Goal: Communication & Community: Answer question/provide support

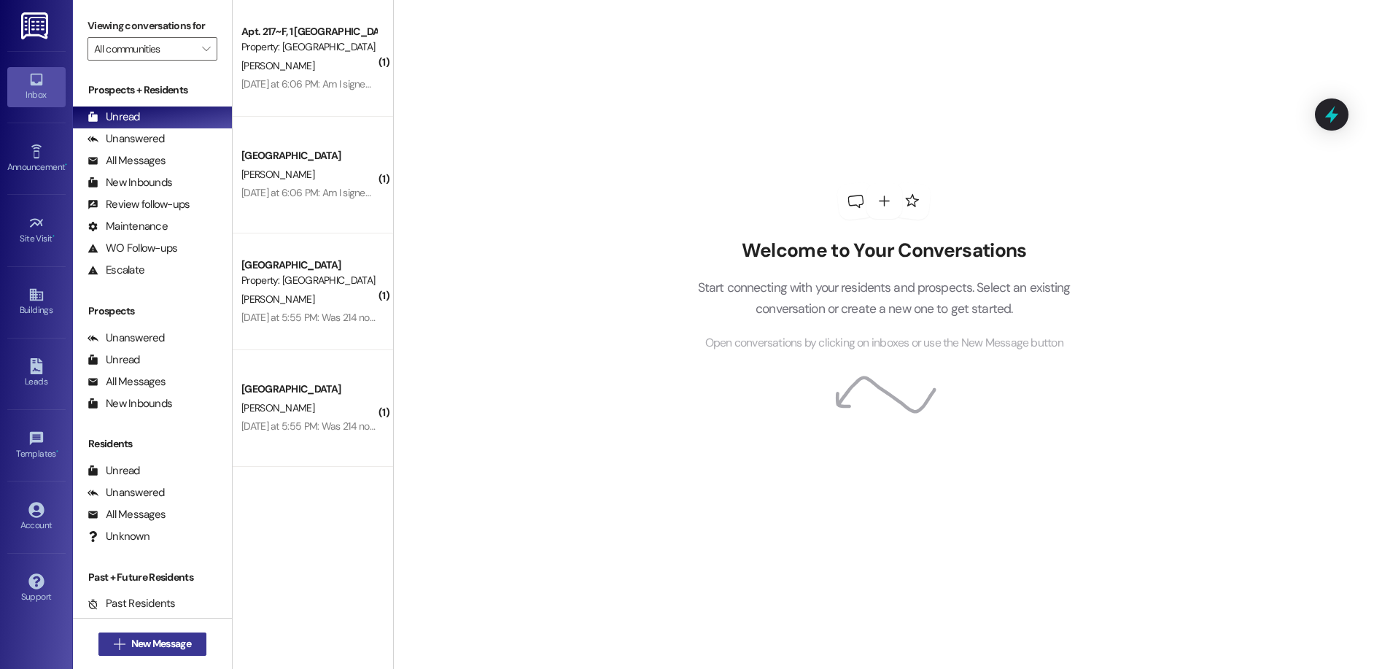
click at [114, 638] on icon "" at bounding box center [119, 644] width 11 height 12
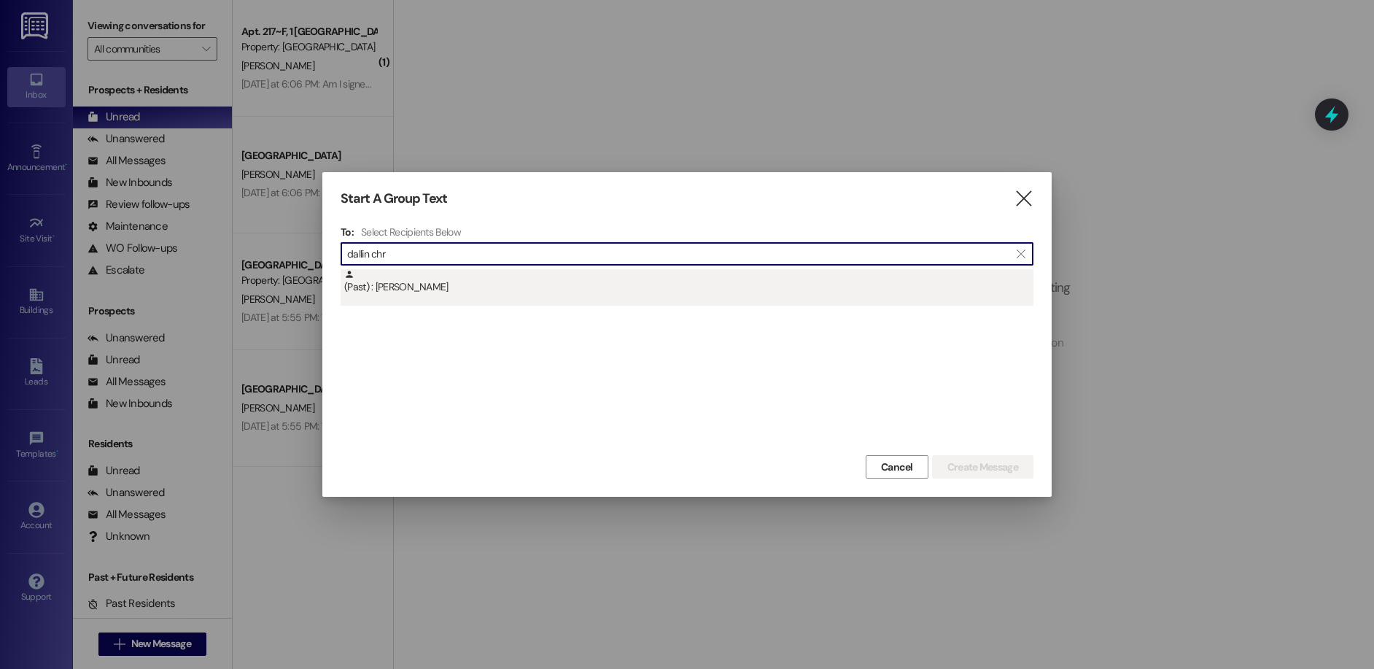
type input "dallin chr"
click at [432, 280] on div "(Past) : Dallin Christensen" at bounding box center [688, 282] width 689 height 26
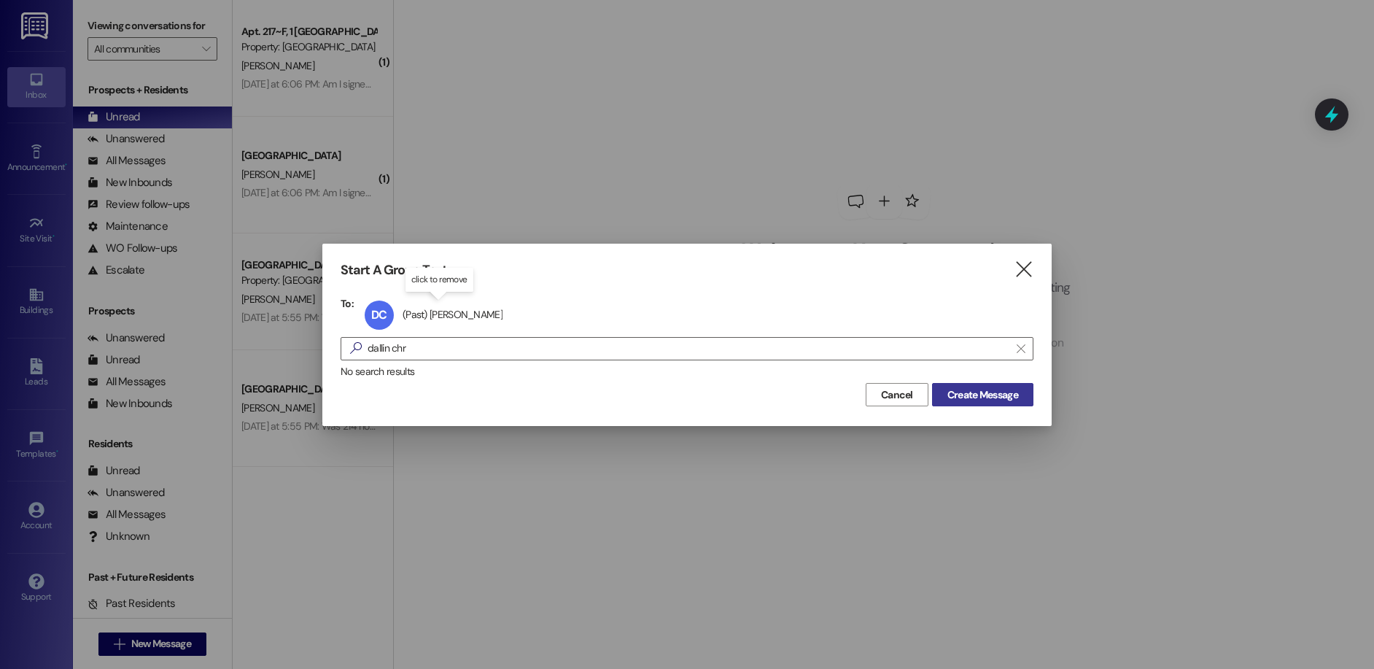
click at [993, 389] on span "Create Message" at bounding box center [982, 394] width 71 height 15
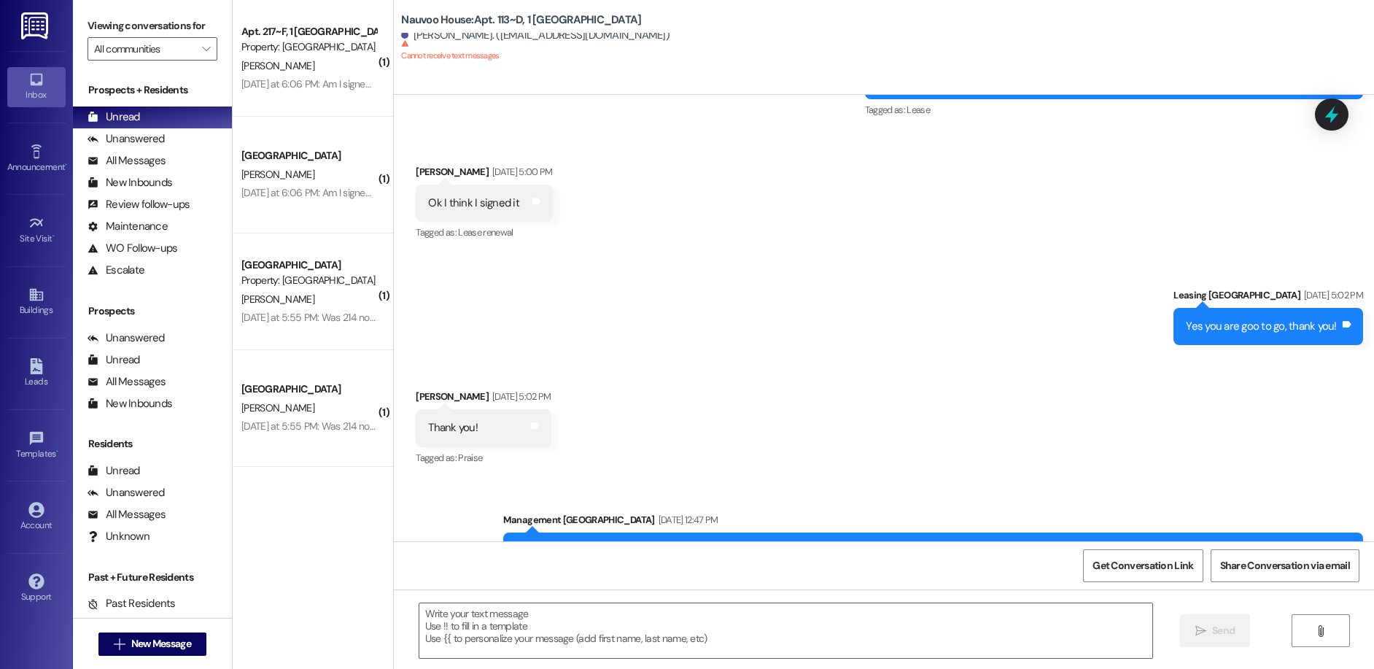
scroll to position [17585, 0]
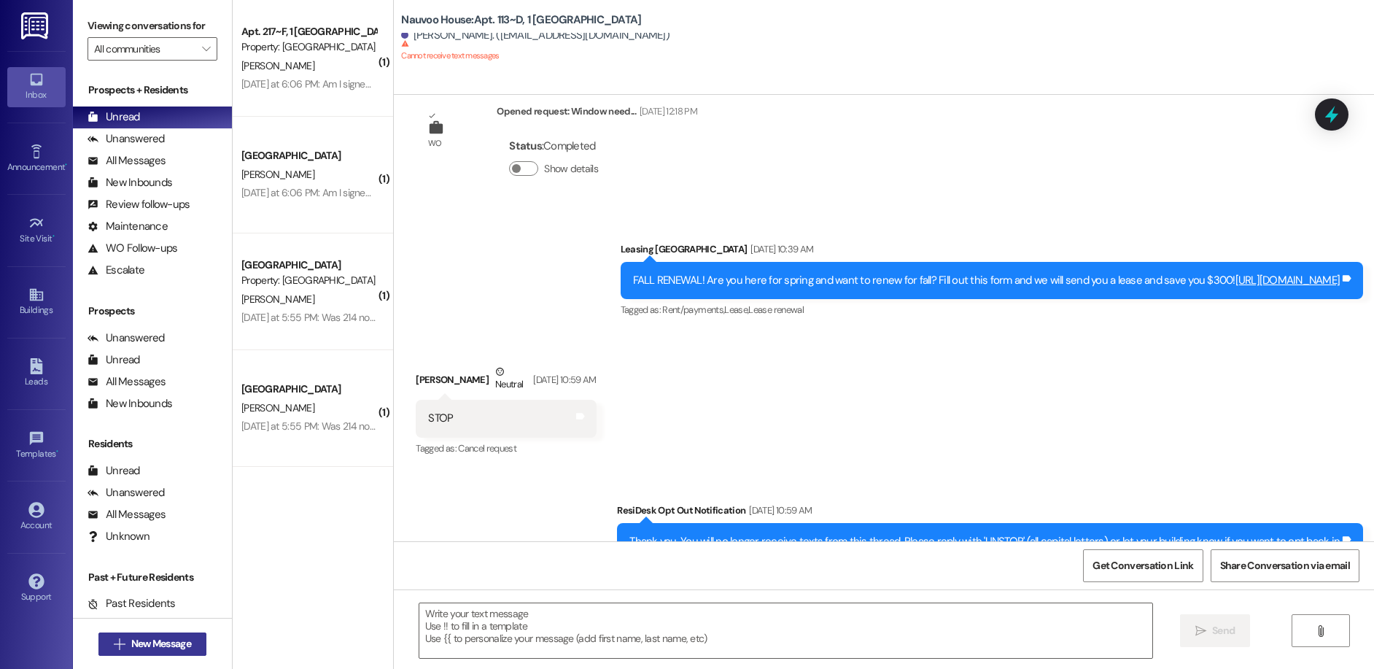
click at [173, 640] on span "New Message" at bounding box center [161, 643] width 60 height 15
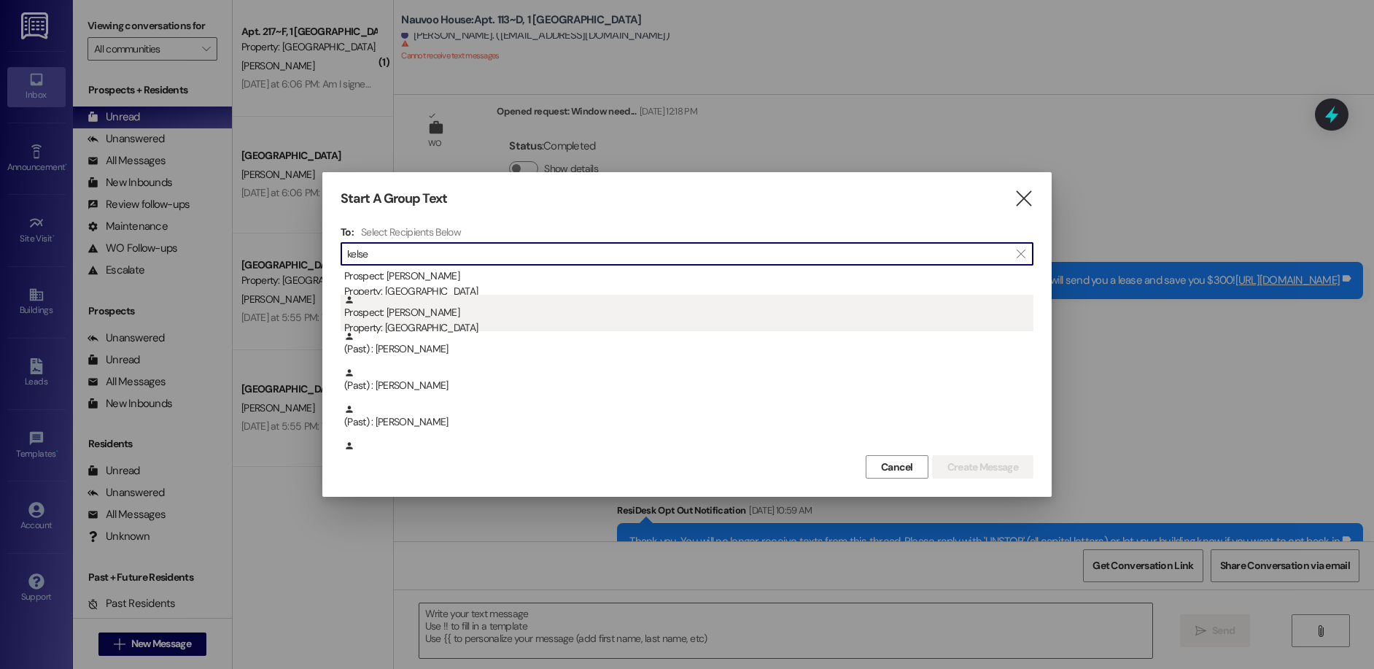
scroll to position [73, 0]
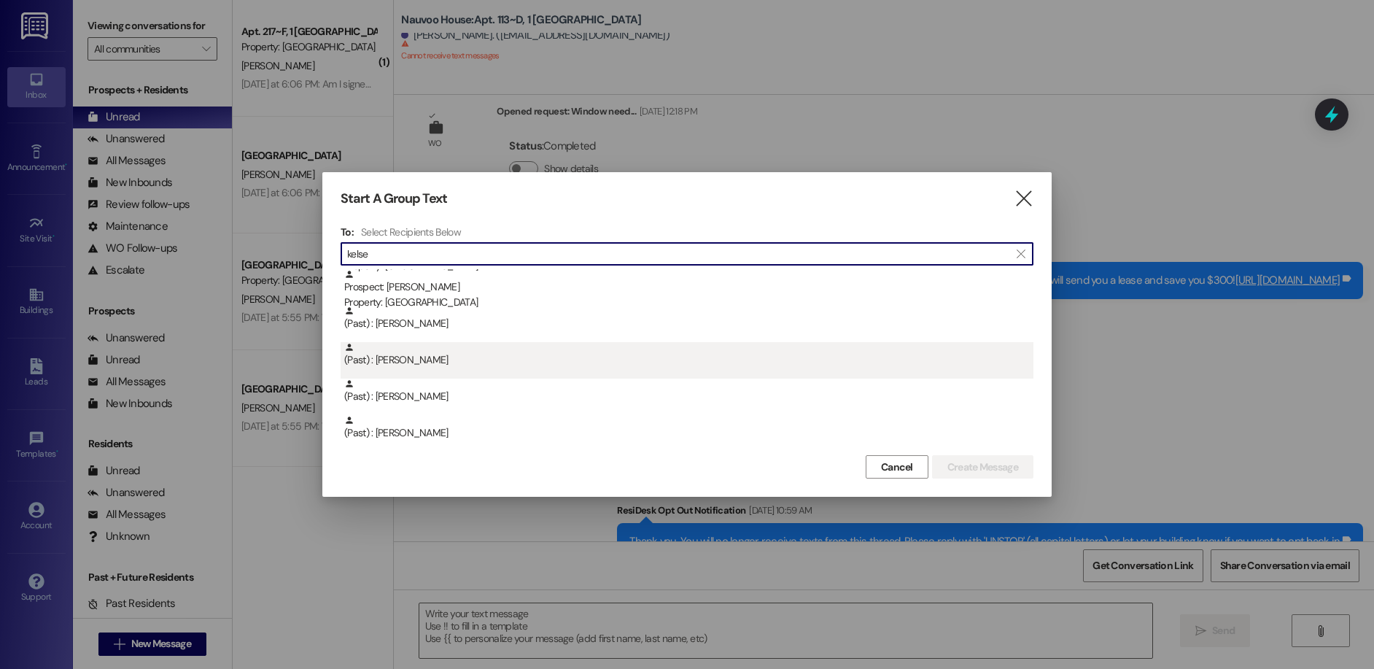
type input "kelse"
click at [474, 366] on div "(Past) : Kelsey Byington" at bounding box center [688, 355] width 689 height 26
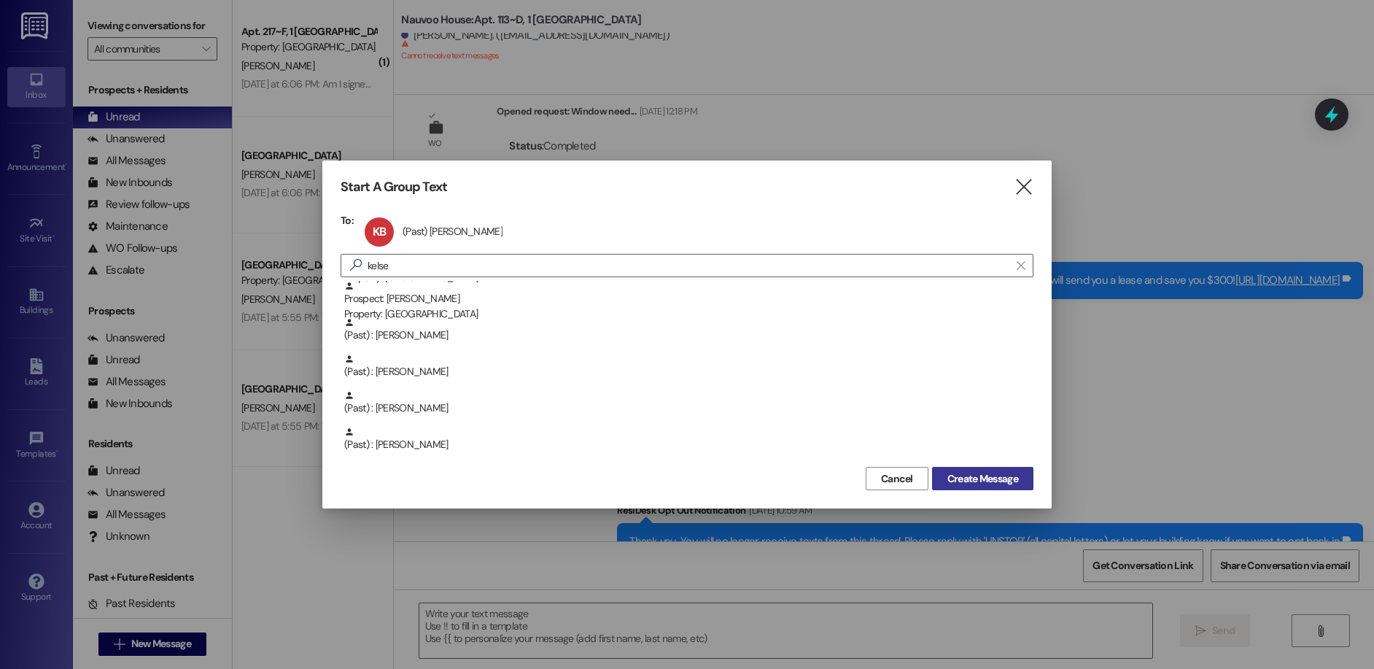
click at [992, 480] on span "Create Message" at bounding box center [982, 478] width 71 height 15
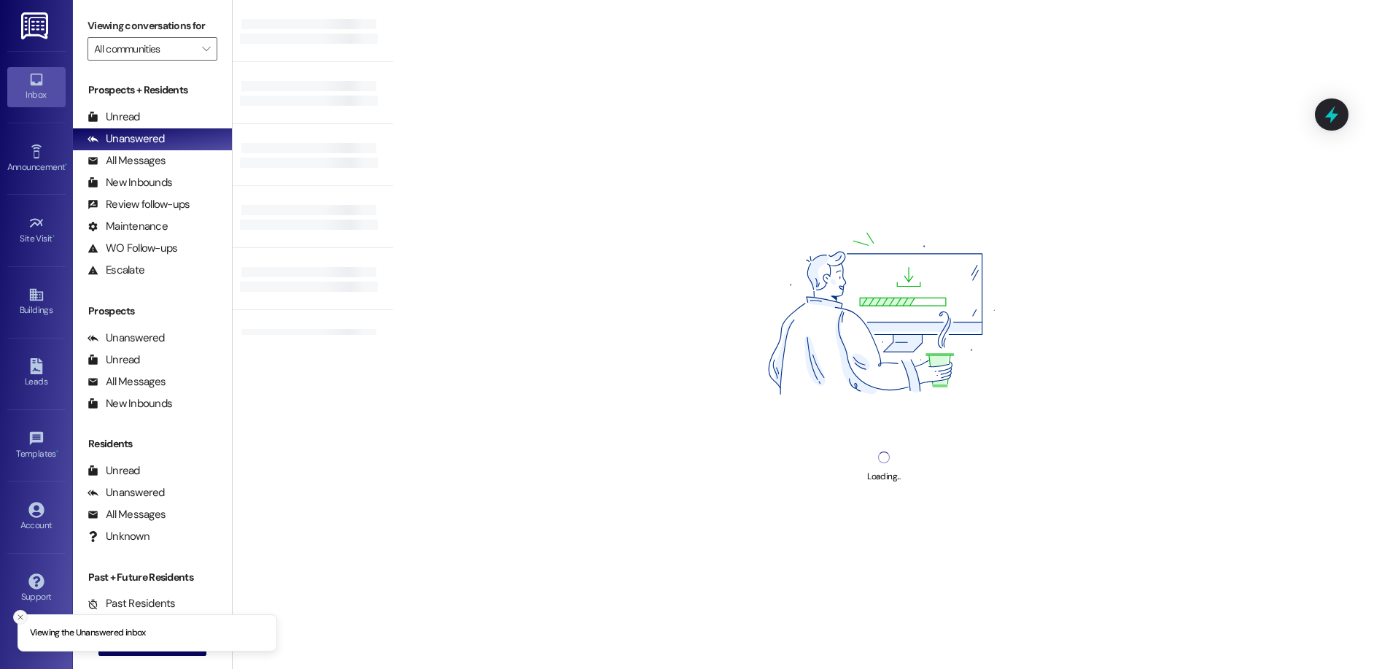
click at [22, 616] on icon "Close toast" at bounding box center [20, 617] width 9 height 9
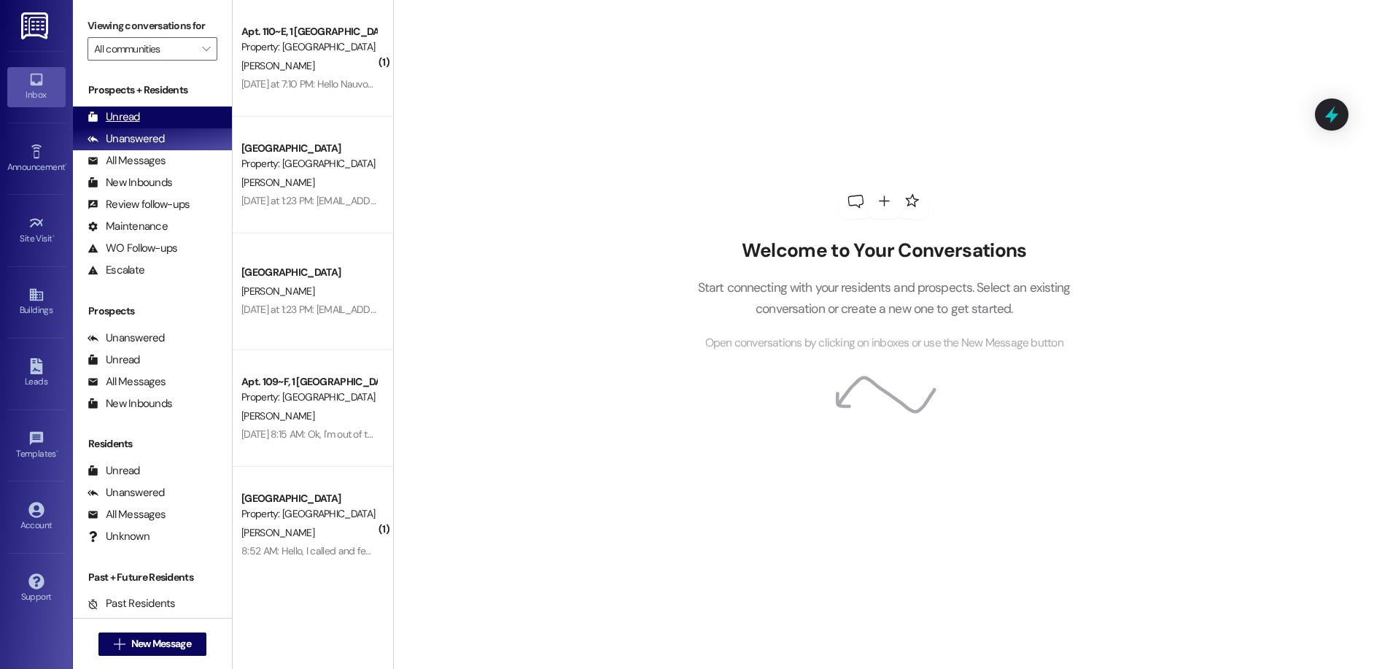
click at [125, 112] on div "Unread" at bounding box center [114, 116] width 53 height 15
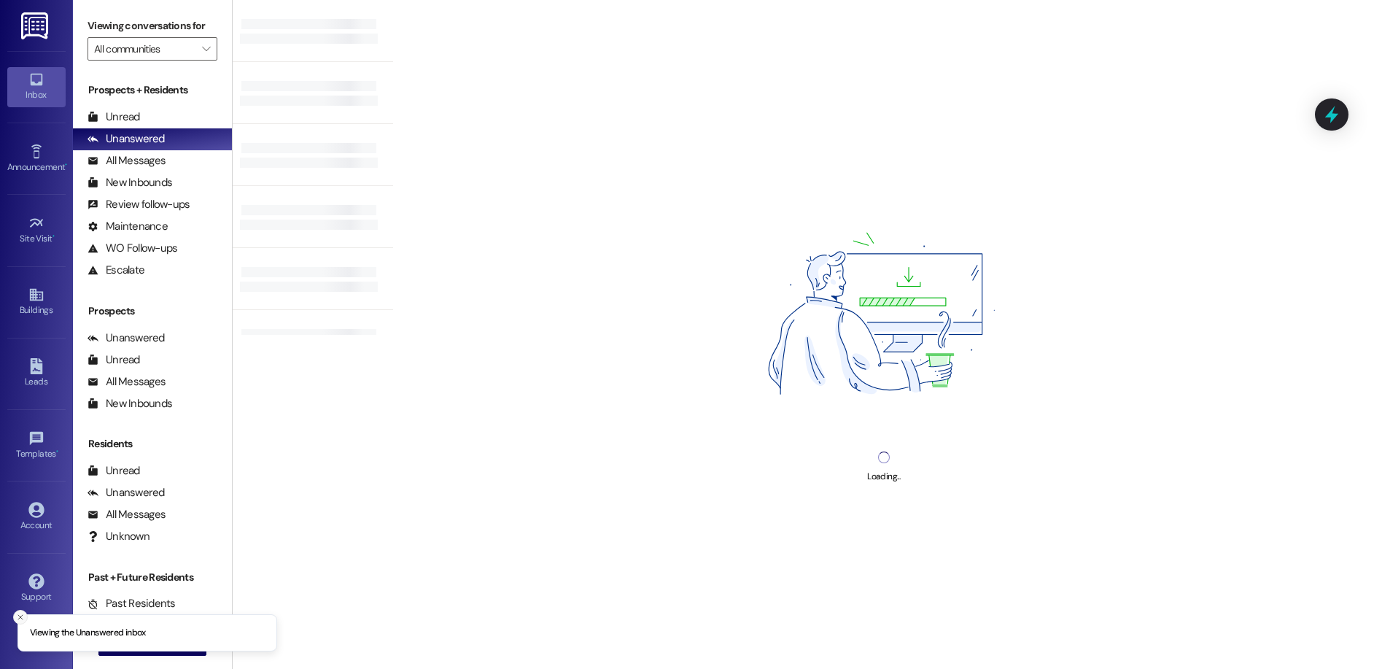
click at [18, 620] on icon "Close toast" at bounding box center [20, 617] width 9 height 9
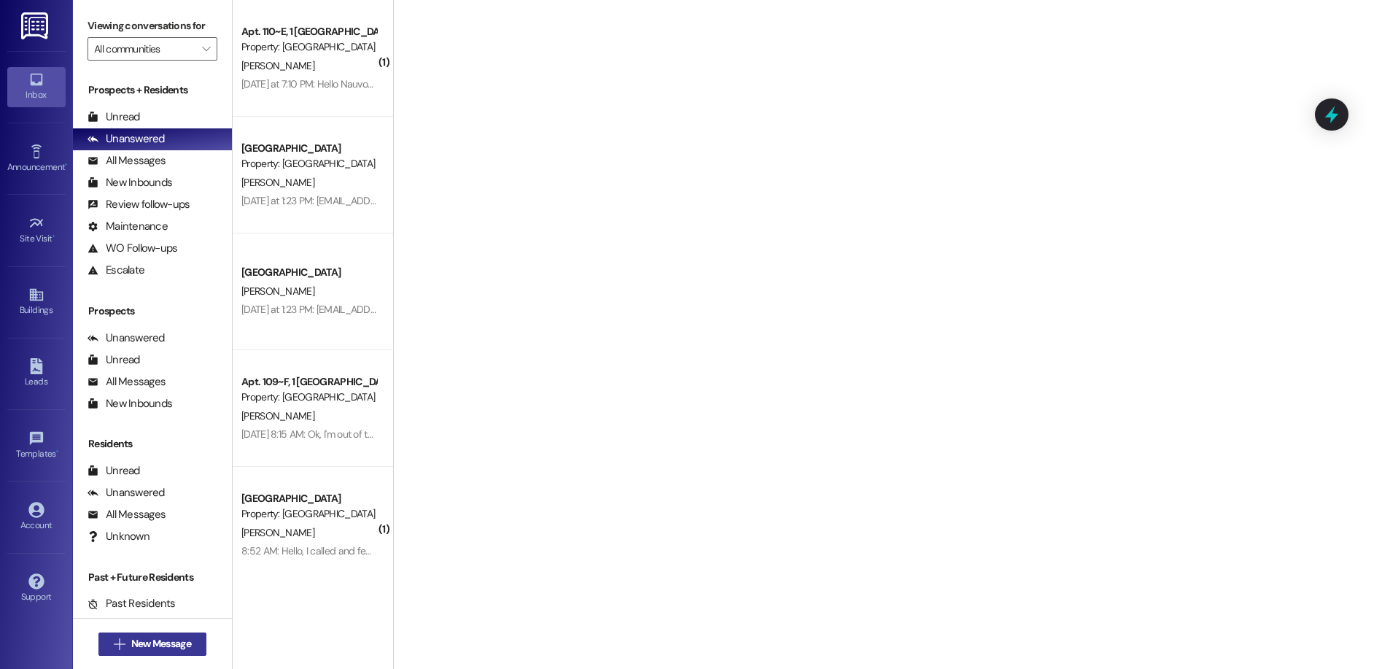
click at [141, 645] on span "New Message" at bounding box center [161, 643] width 60 height 15
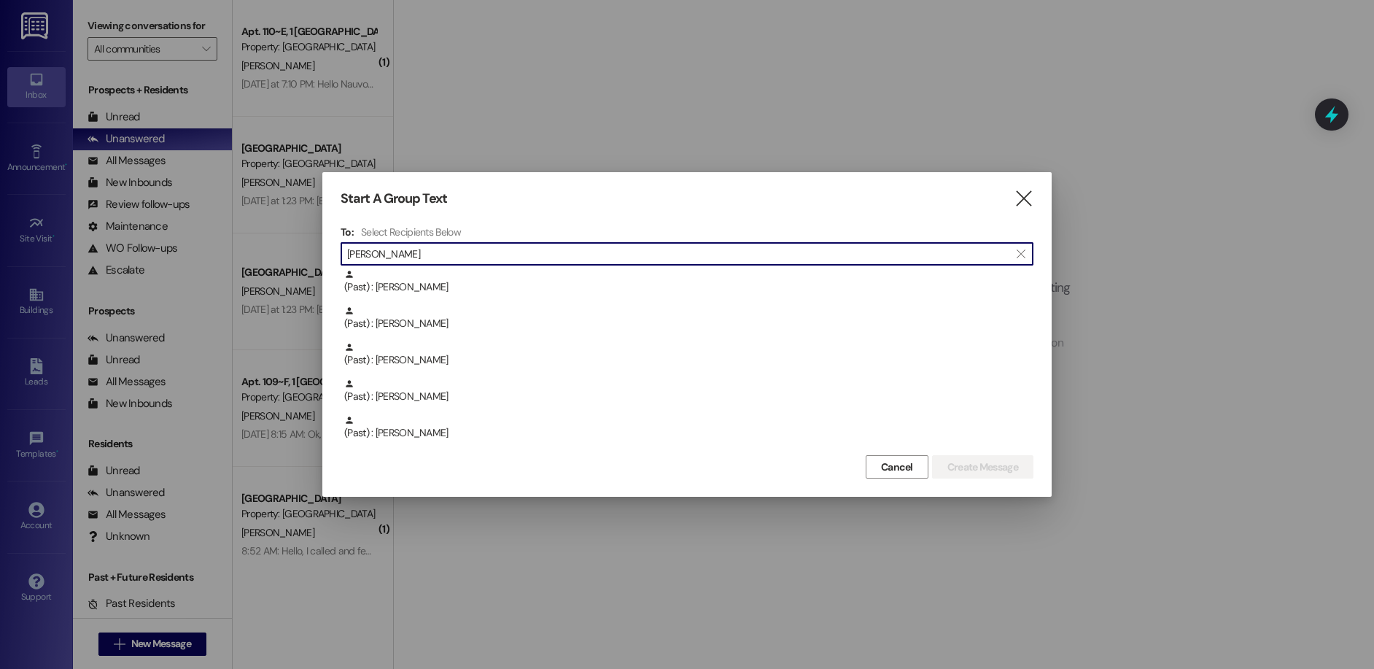
type input "byington"
click at [430, 268] on div "To: Select Recipients Below  byington  (Past) : Kelsey Byington (Past) : Kels…" at bounding box center [687, 338] width 693 height 226
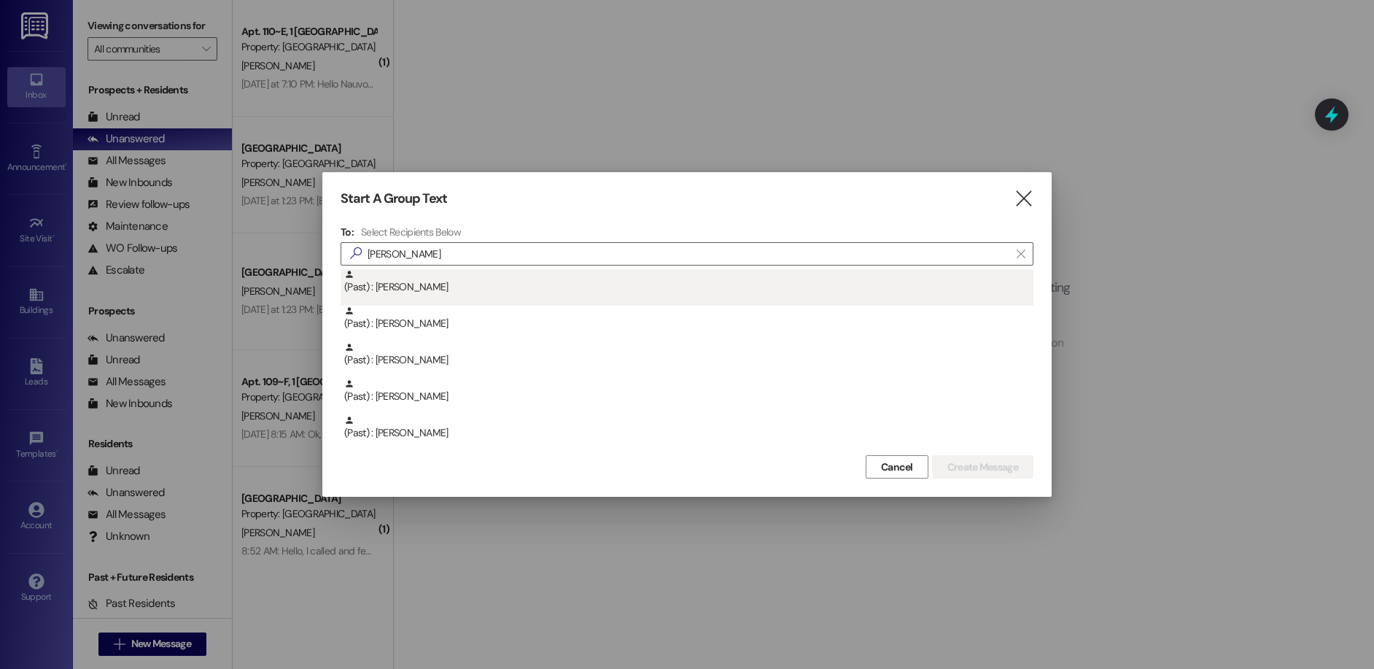
click at [414, 284] on div "(Past) : Kelsey Byington" at bounding box center [688, 282] width 689 height 26
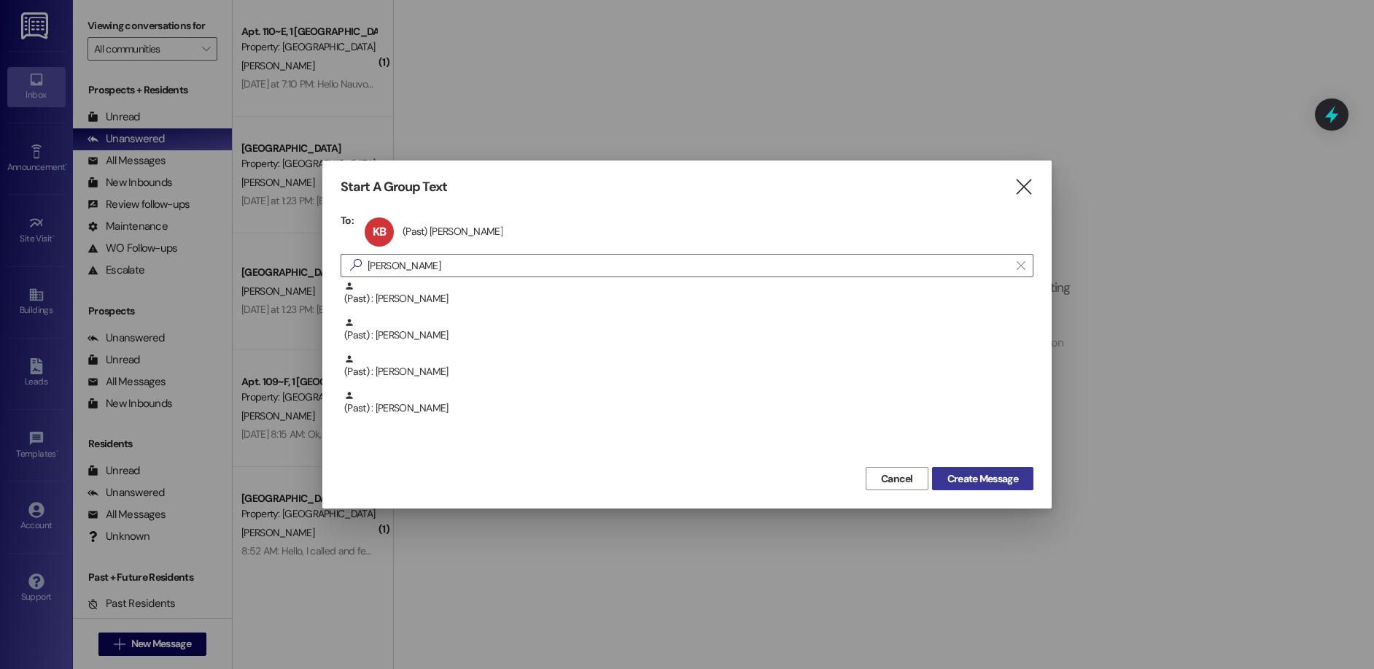
click at [960, 482] on span "Create Message" at bounding box center [982, 478] width 71 height 15
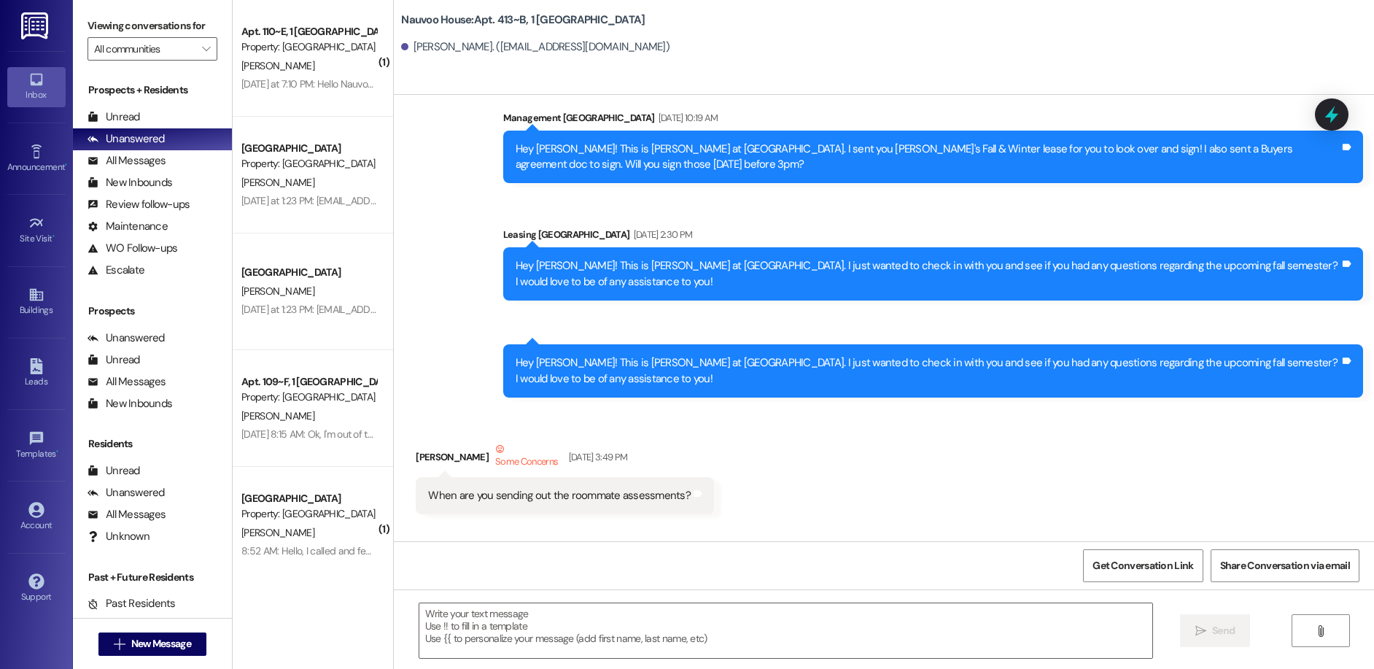
scroll to position [14019, 0]
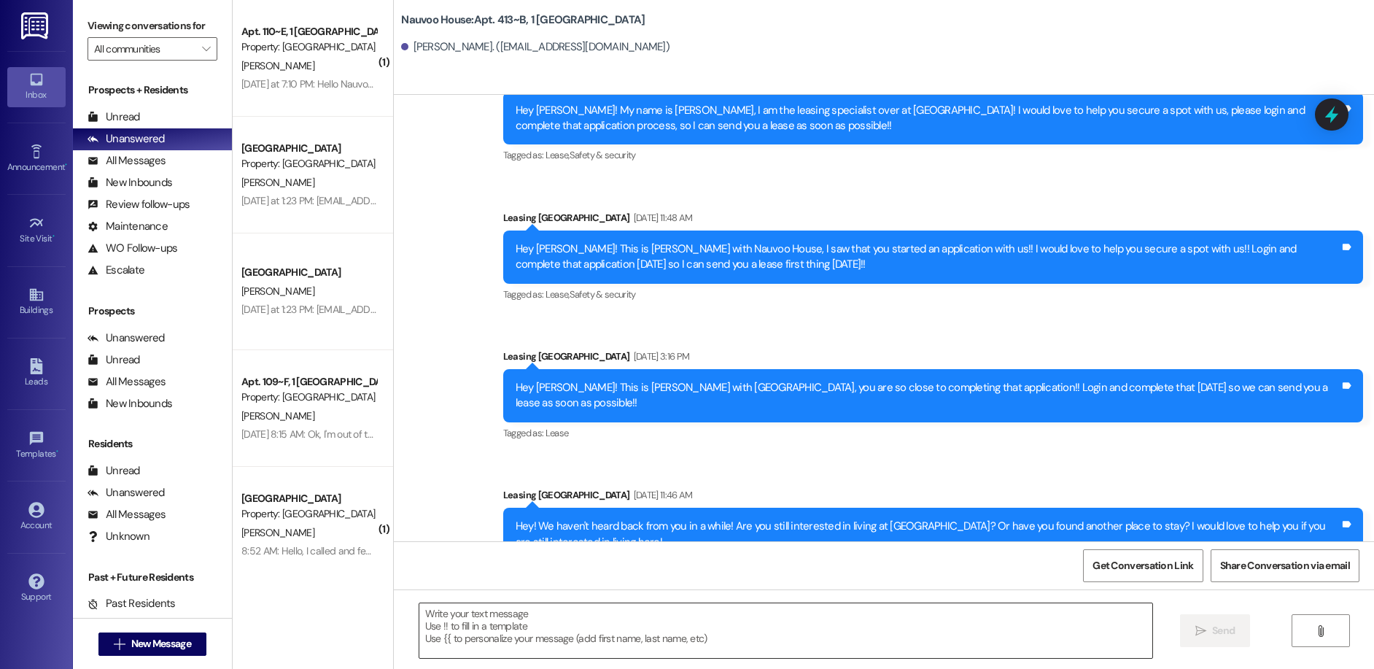
click at [632, 629] on textarea at bounding box center [786, 630] width 734 height 55
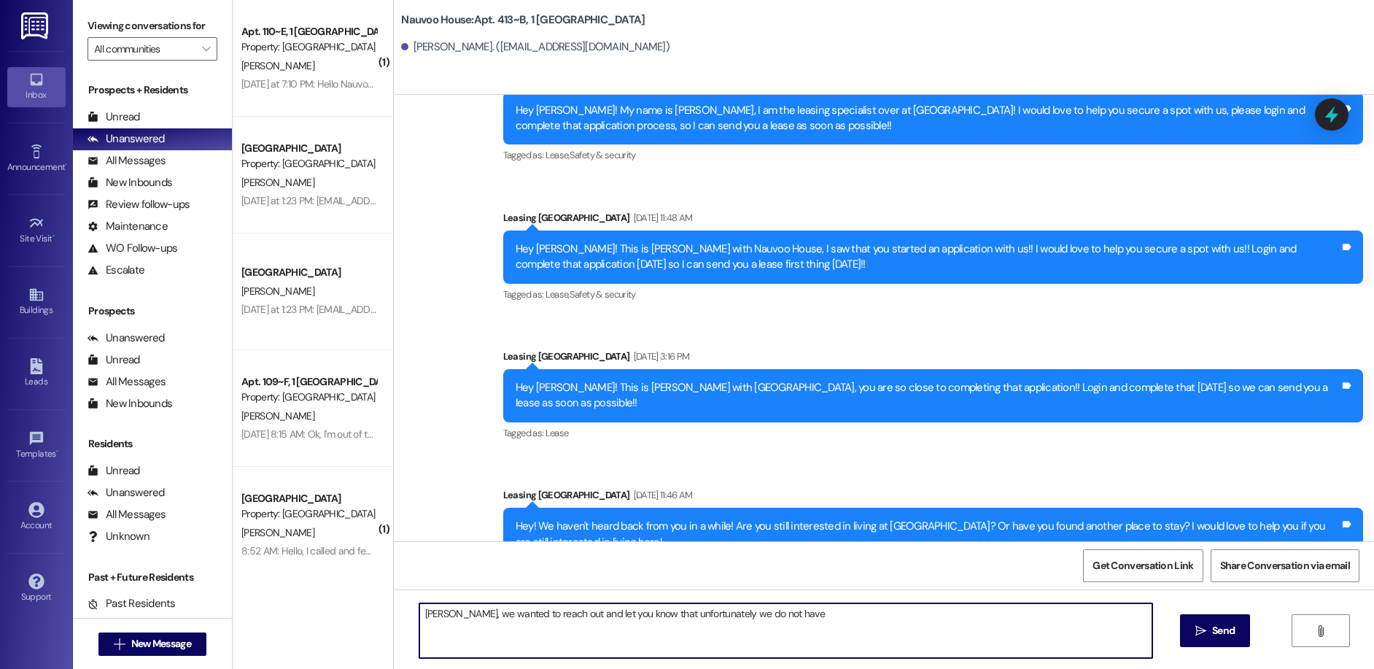
type textarea "Kelsey, we wanted to reach out and let you know that unfortunately we do not ha…"
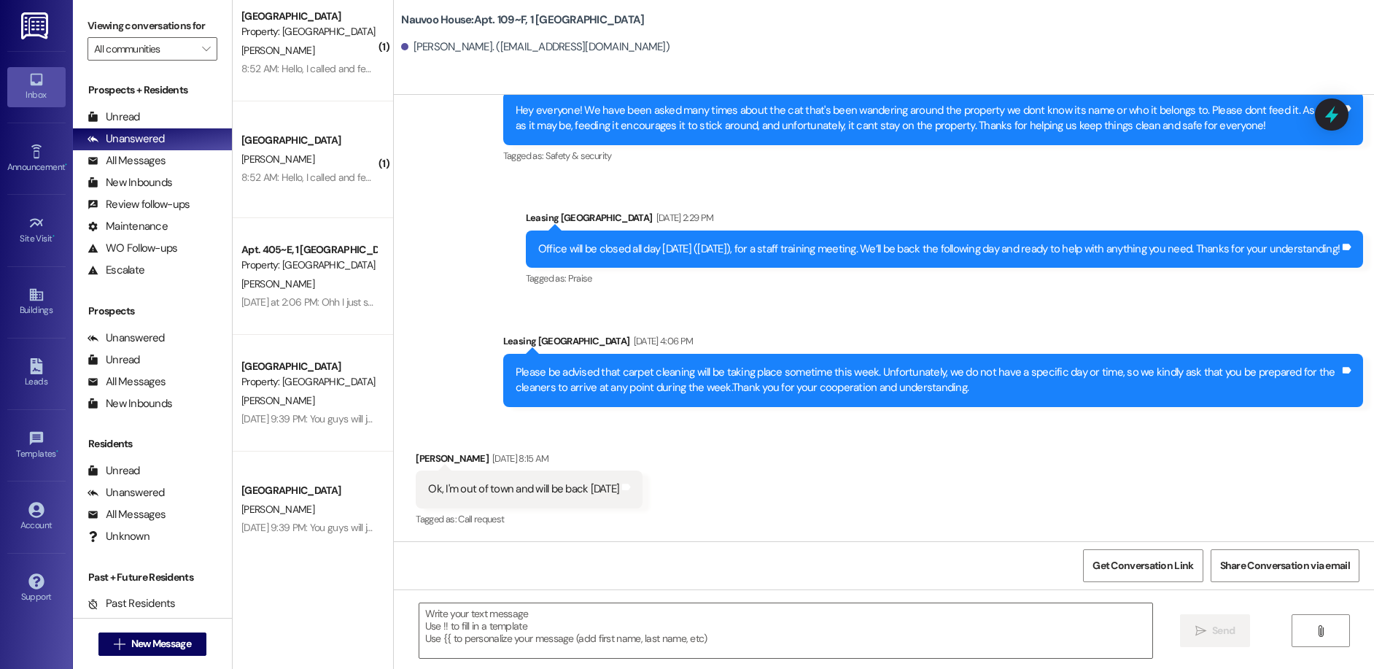
scroll to position [494, 0]
